Goal: Task Accomplishment & Management: Use online tool/utility

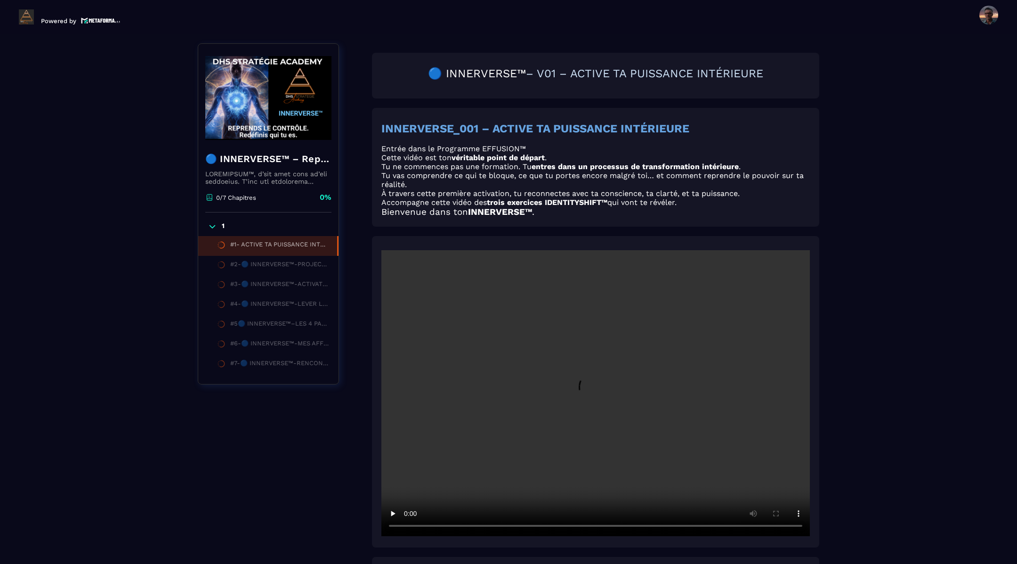
scroll to position [97, 0]
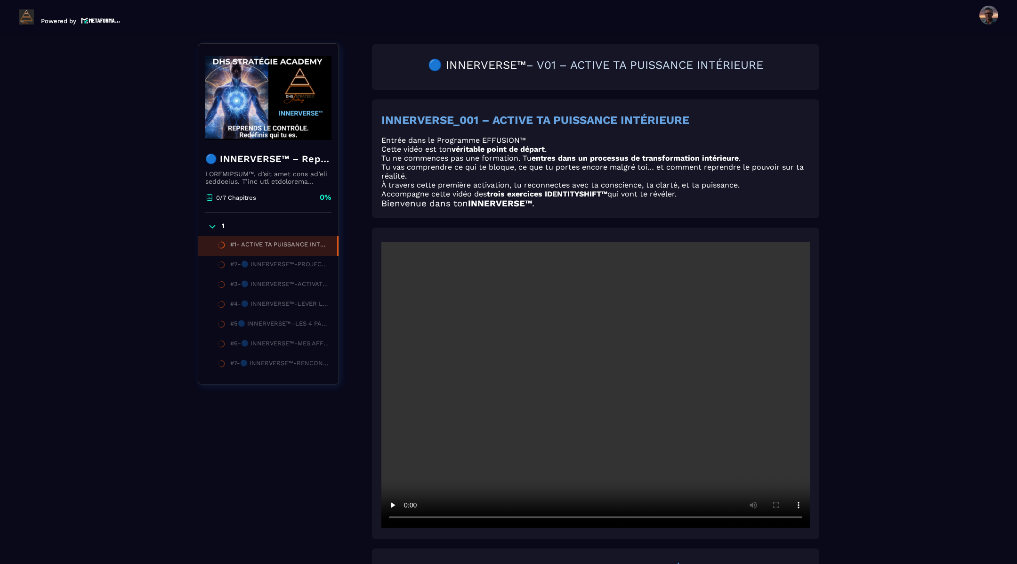
click at [315, 273] on li "#2-🔵 INNERVERSE™-PROJECTION & TRANSFORMATION PERSONNELLE" at bounding box center [268, 266] width 140 height 20
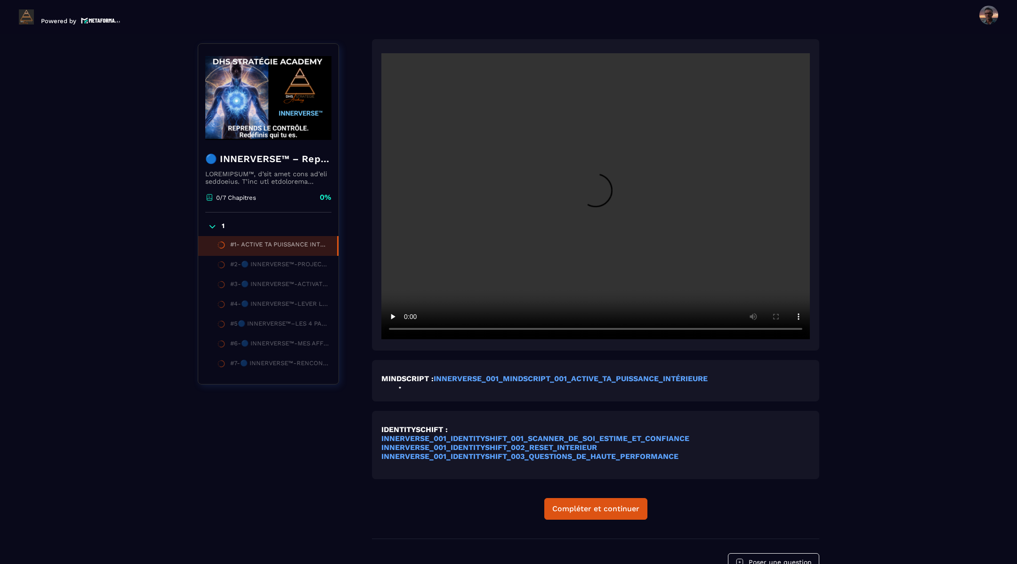
scroll to position [396, 0]
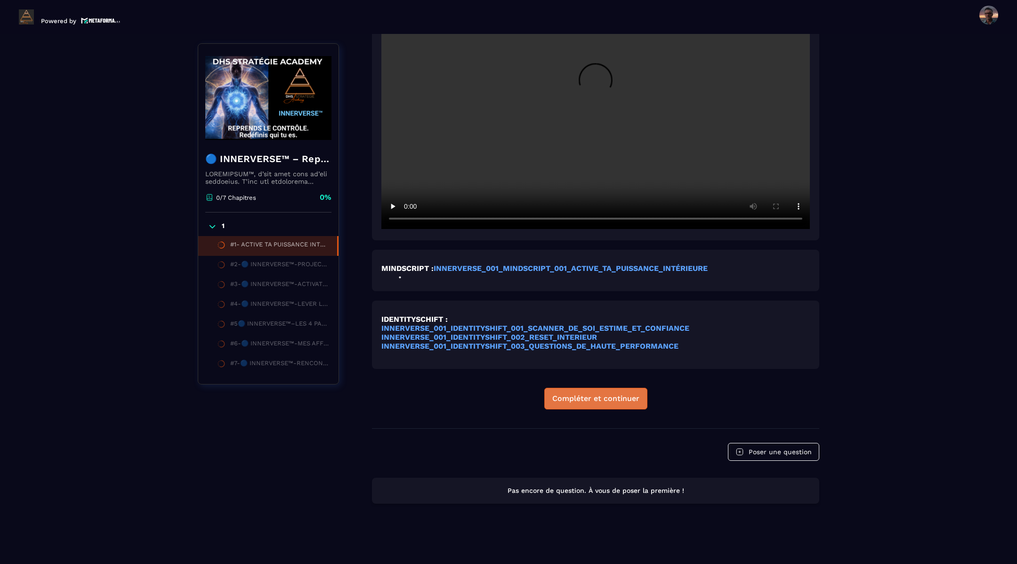
click at [599, 400] on div "Compléter et continuer" at bounding box center [595, 398] width 87 height 9
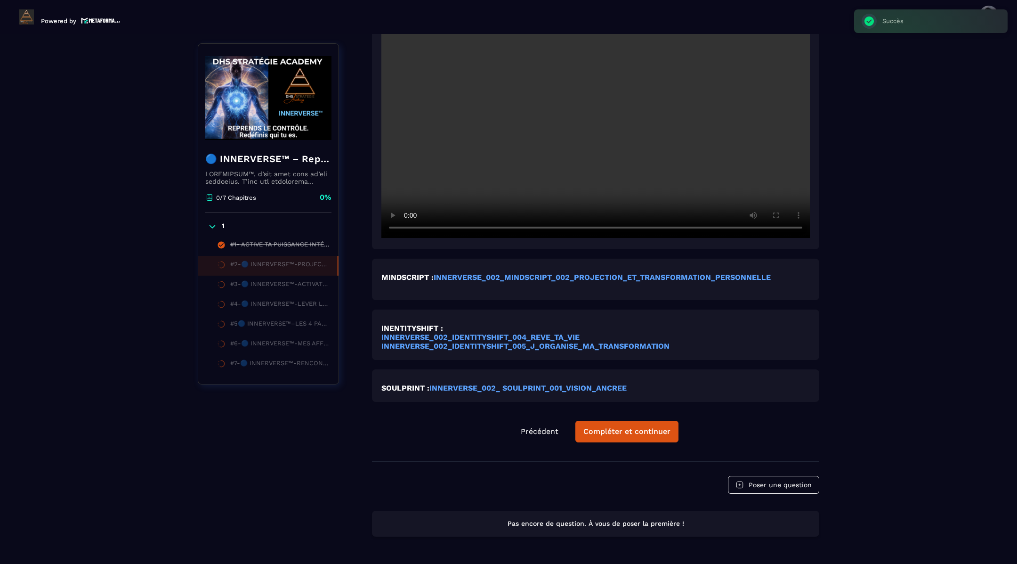
scroll to position [362, 0]
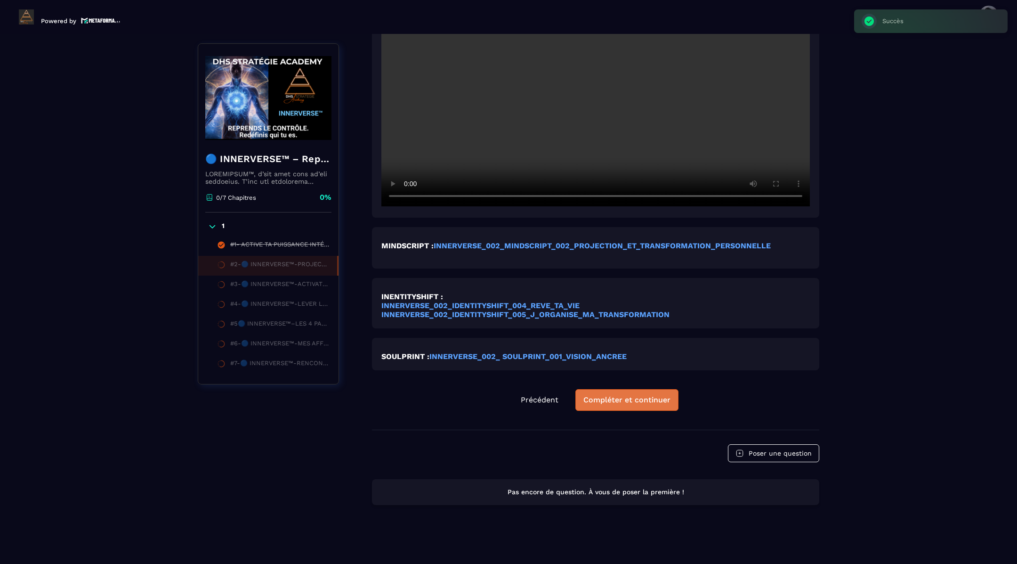
click at [602, 398] on div "Compléter et continuer" at bounding box center [627, 399] width 87 height 9
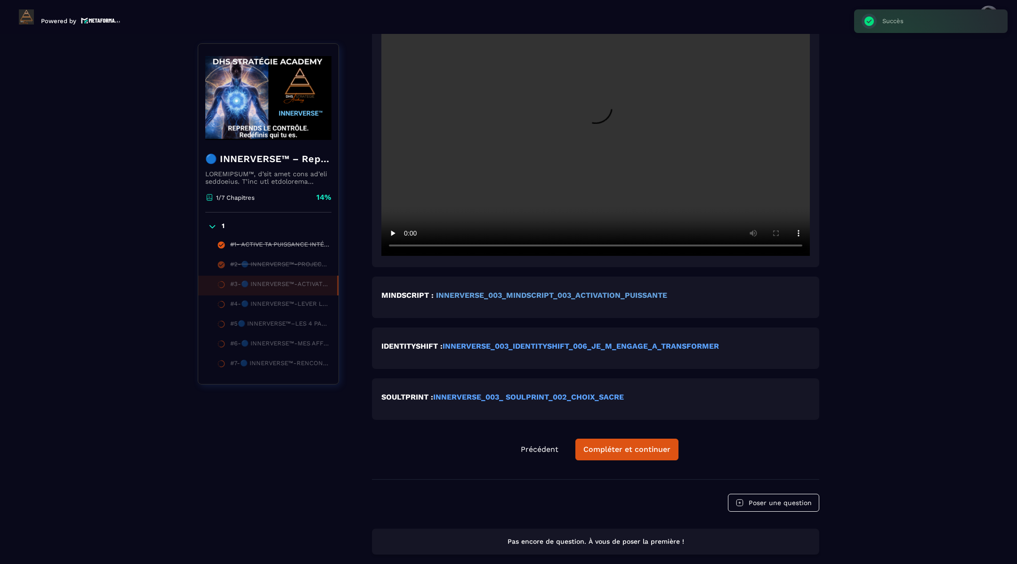
scroll to position [478, 0]
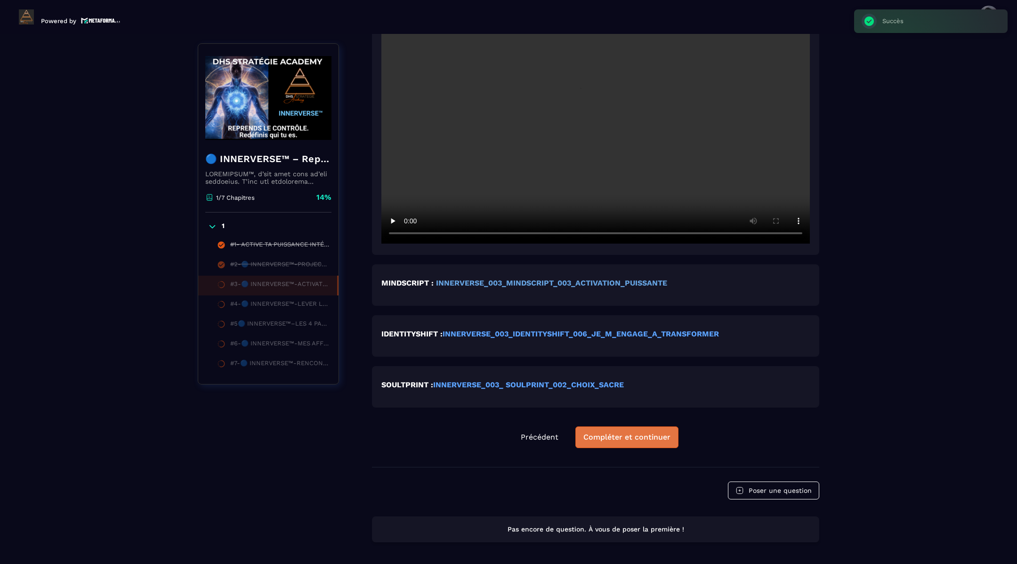
click at [615, 438] on div "Compléter et continuer" at bounding box center [627, 436] width 87 height 9
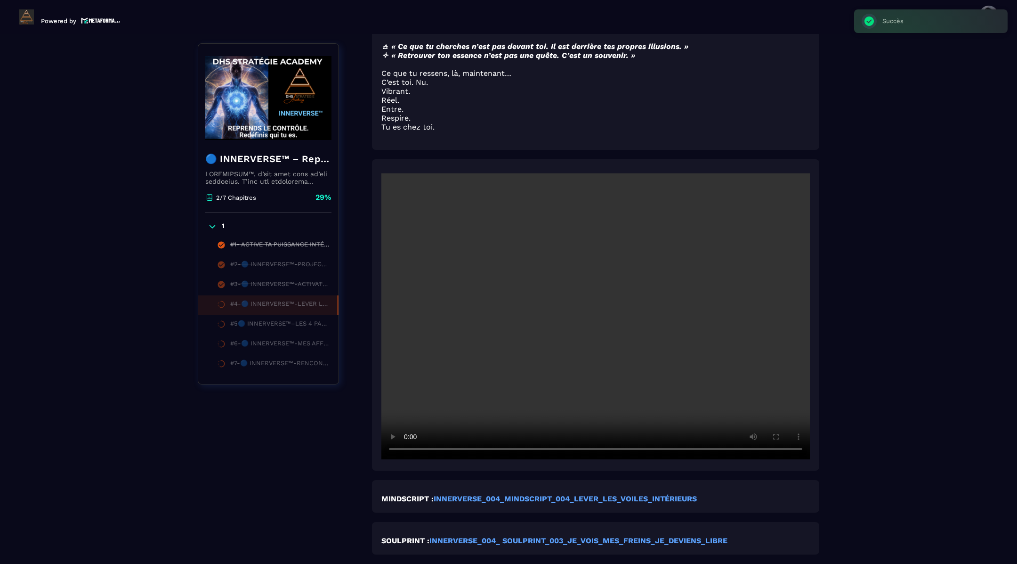
scroll to position [409, 0]
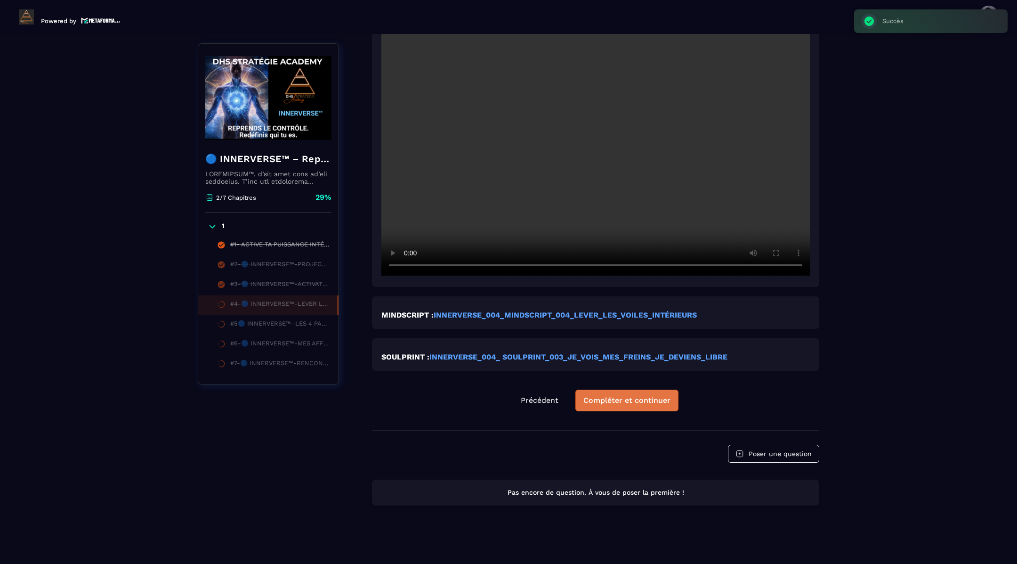
click at [623, 397] on div "Compléter et continuer" at bounding box center [627, 400] width 87 height 9
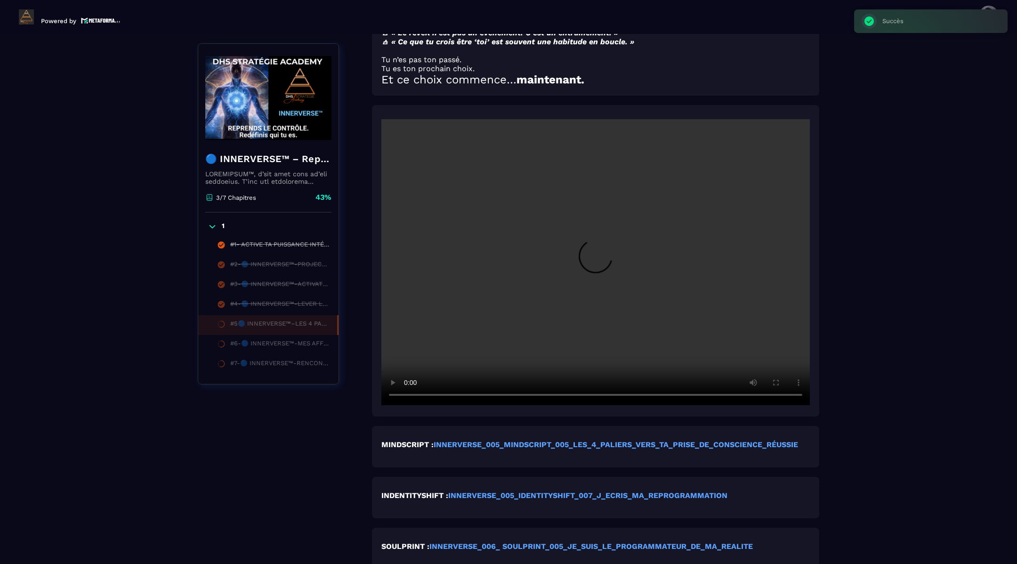
scroll to position [411, 0]
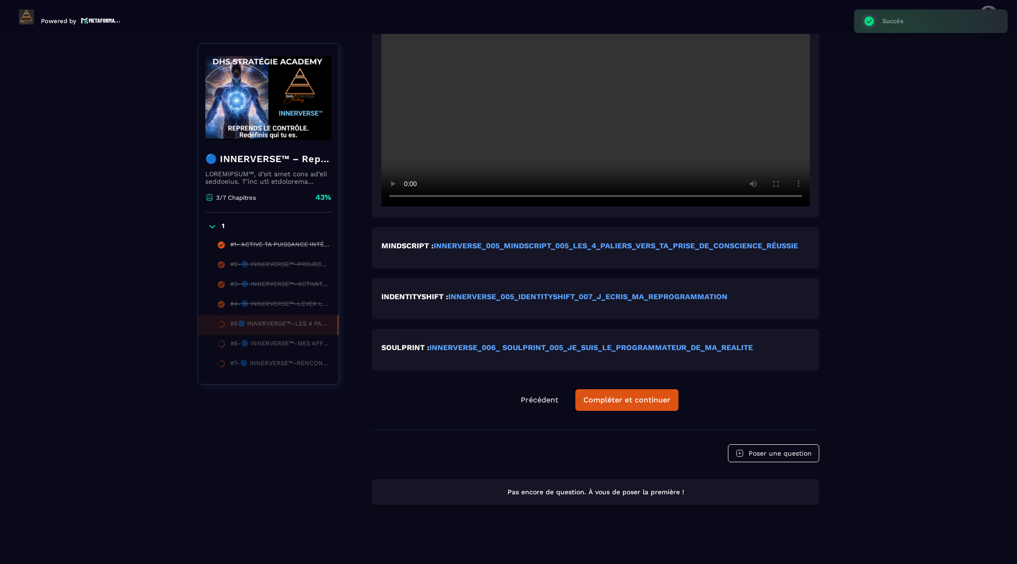
click at [623, 397] on div "Compléter et continuer" at bounding box center [627, 399] width 87 height 9
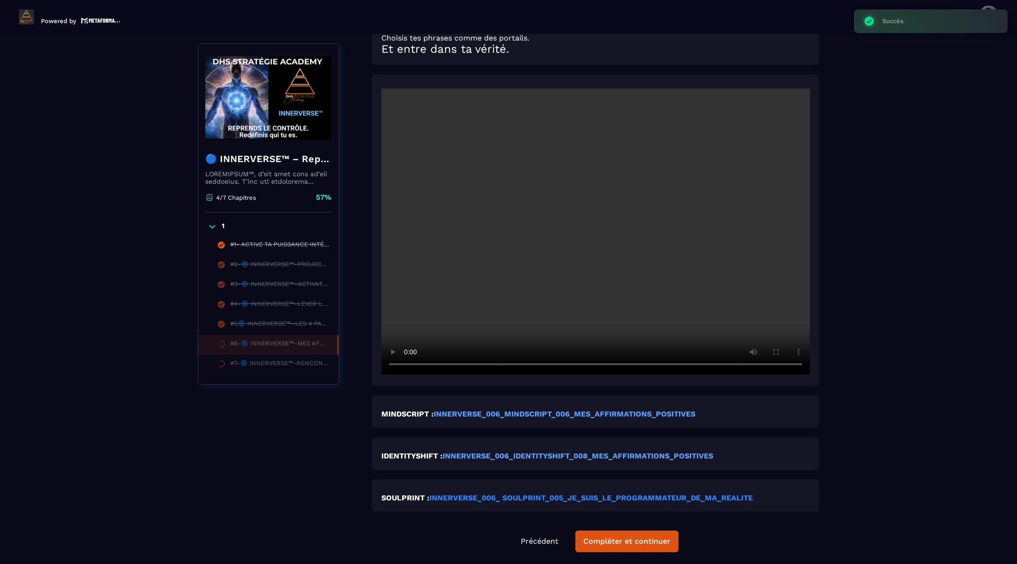
scroll to position [375, 0]
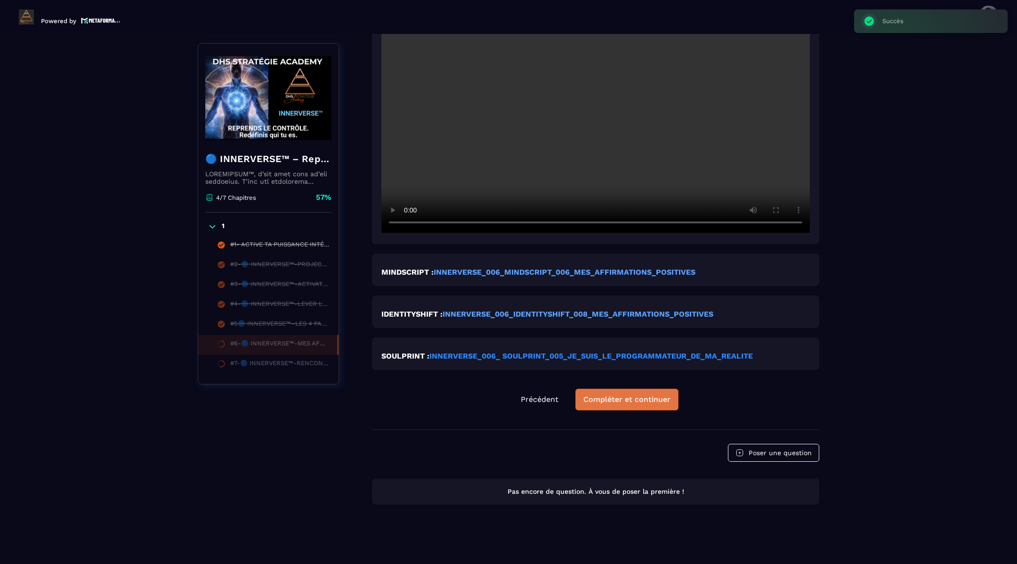
click at [644, 395] on div "Compléter et continuer" at bounding box center [627, 399] width 87 height 9
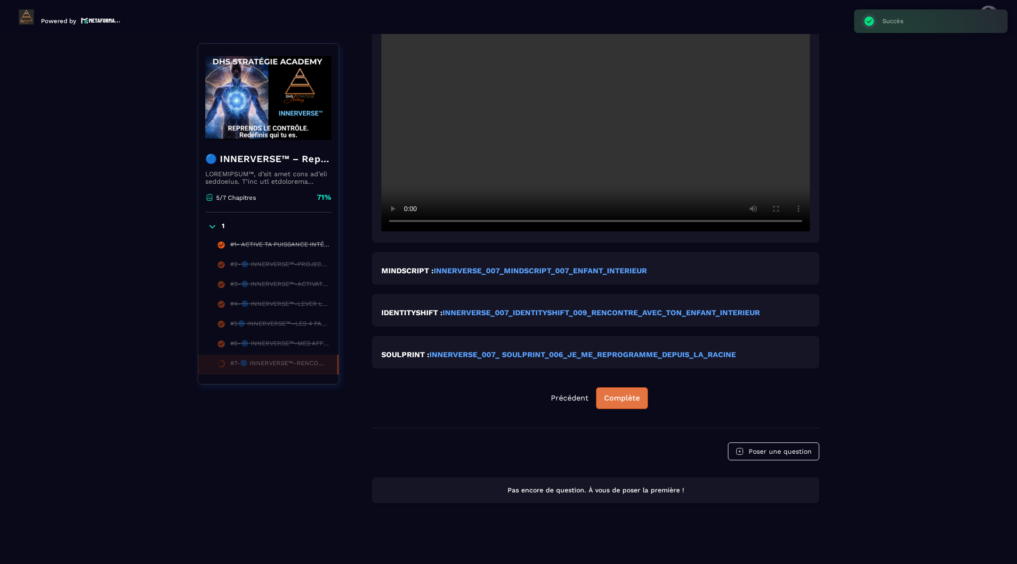
click at [625, 392] on button "Complète" at bounding box center [622, 398] width 52 height 22
